Goal: Information Seeking & Learning: Understand process/instructions

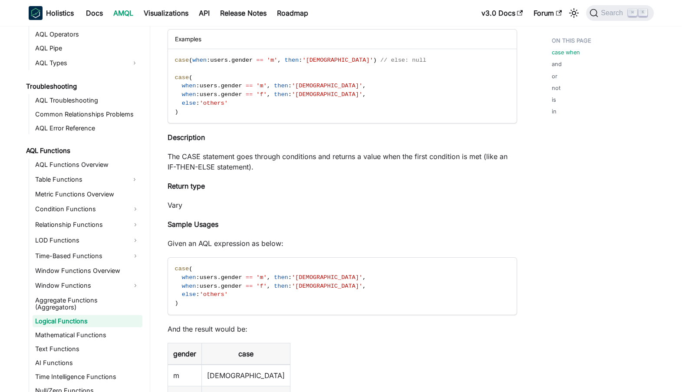
scroll to position [511, 0]
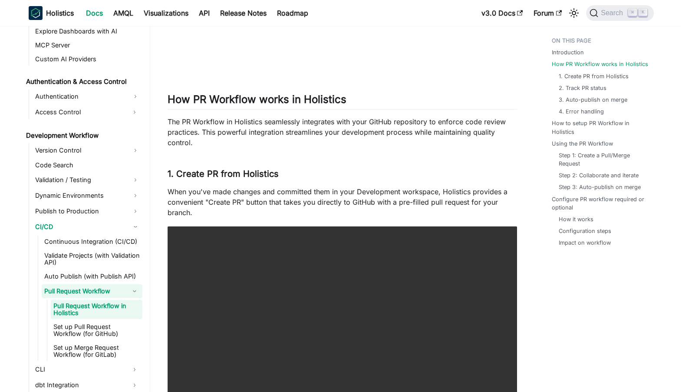
scroll to position [310, 0]
click at [102, 207] on link "Publish to Production" at bounding box center [88, 211] width 110 height 14
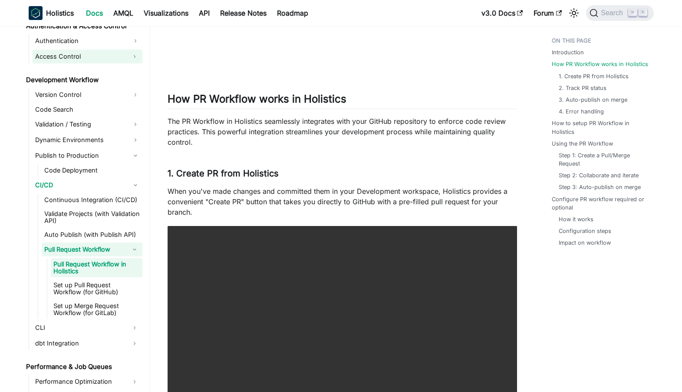
scroll to position [651, 0]
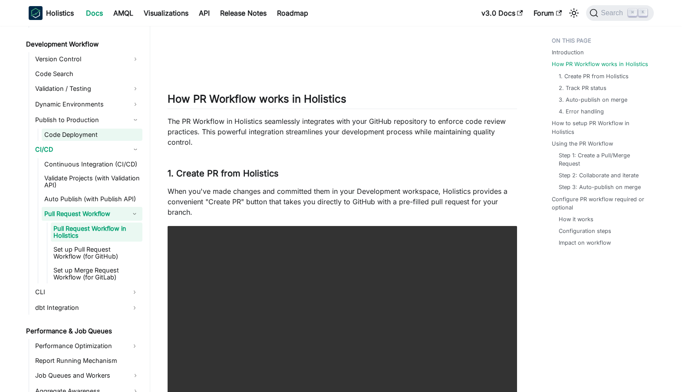
click at [74, 137] on link "Code Deployment" at bounding box center [92, 135] width 101 height 12
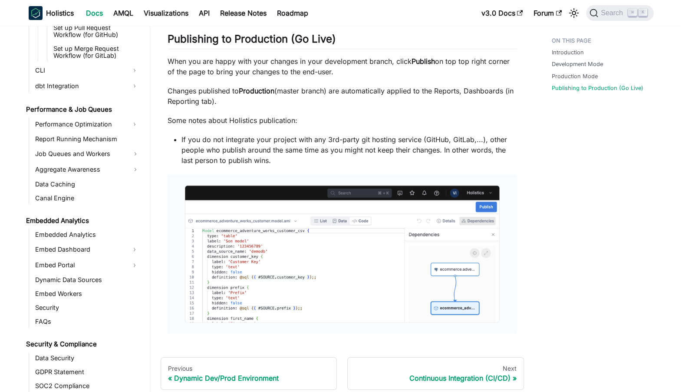
scroll to position [560, 0]
